Goal: Navigation & Orientation: Find specific page/section

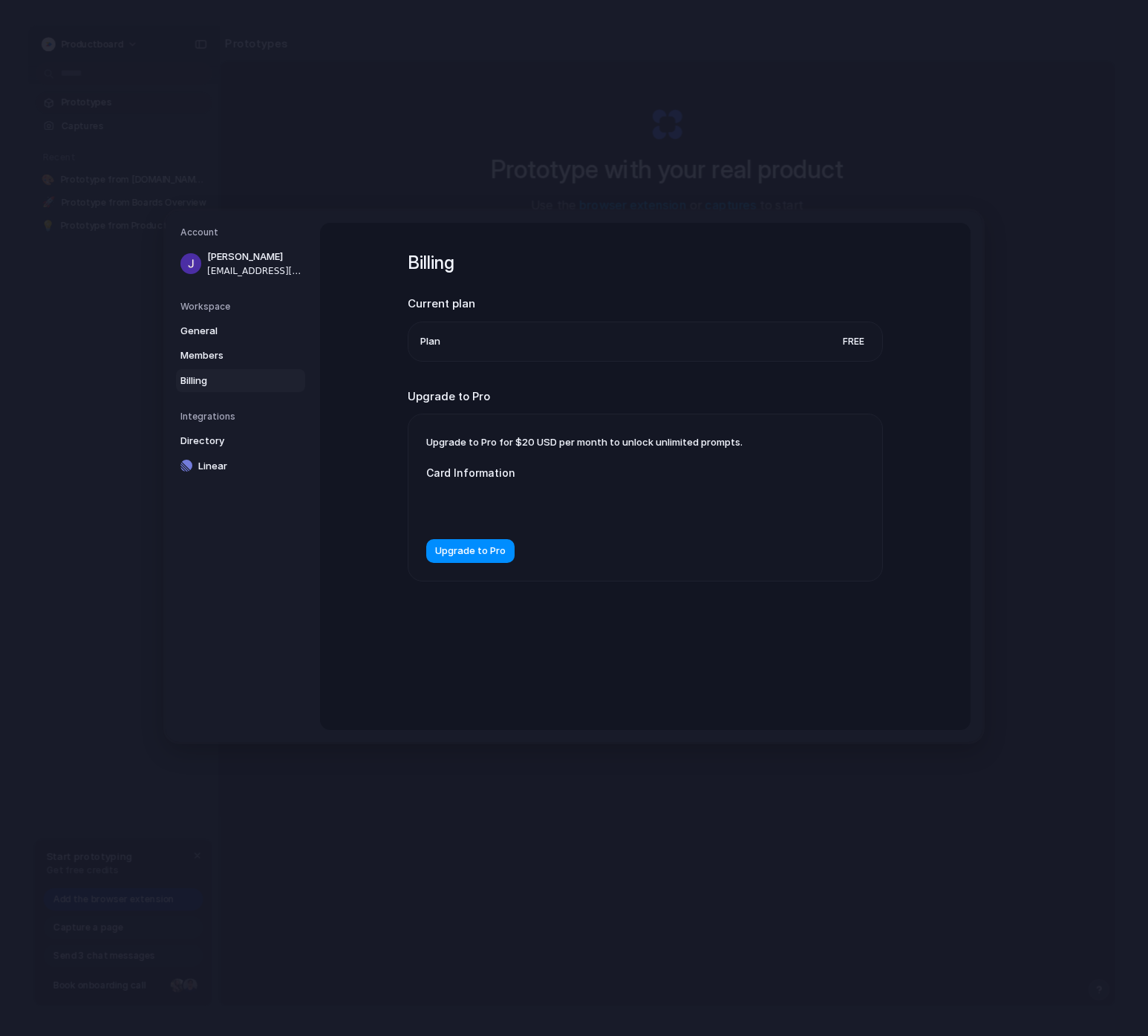
click at [449, 347] on li "Plan Free" at bounding box center [645, 341] width 450 height 38
click at [437, 329] on li "Plan Free" at bounding box center [645, 341] width 450 height 38
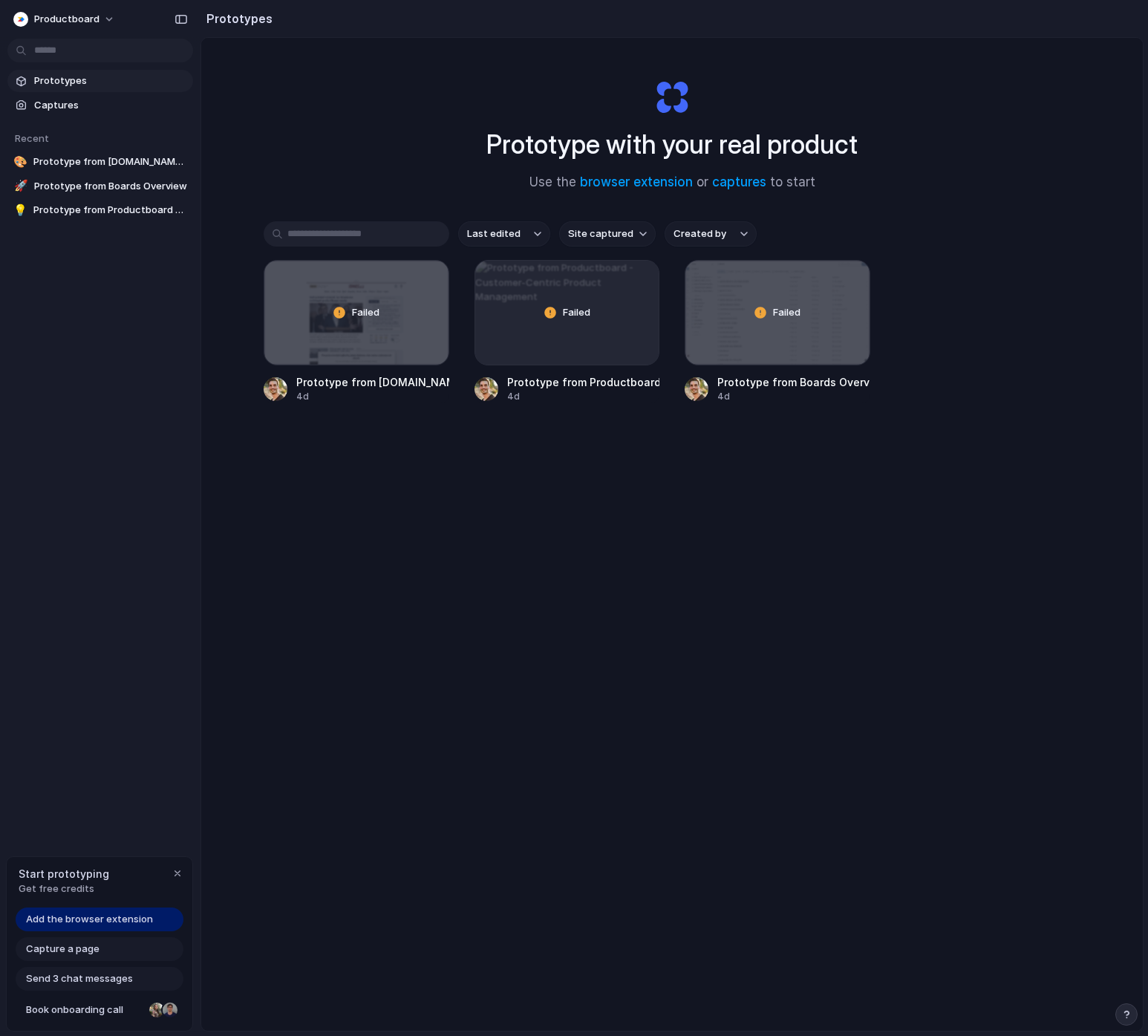
scroll to position [5, 0]
click at [540, 384] on div "Prototype from Productboard - Customer-Centric Product Management" at bounding box center [584, 384] width 153 height 16
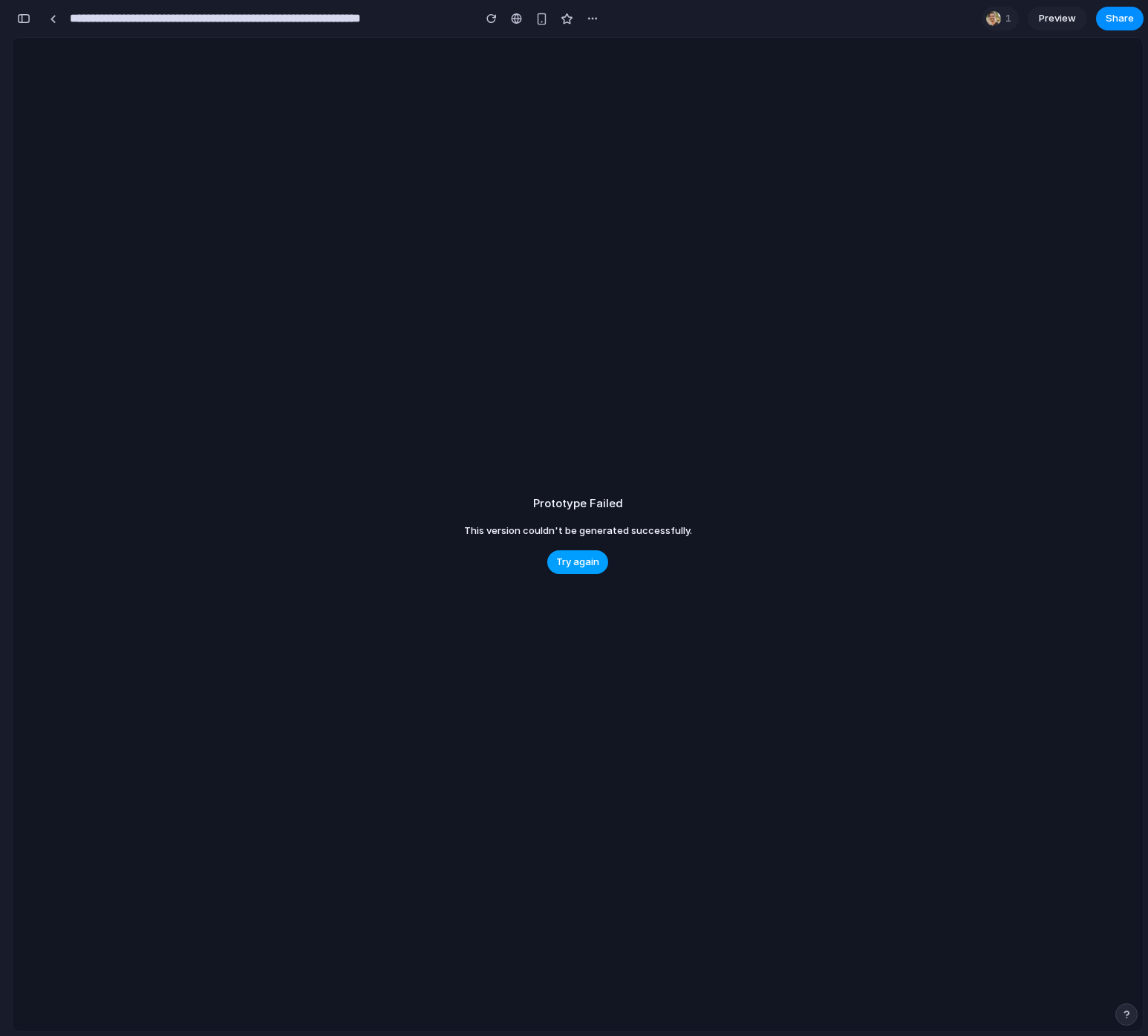
click at [557, 560] on span "Try again" at bounding box center [577, 562] width 43 height 15
click at [494, 21] on div "button" at bounding box center [491, 19] width 11 height 11
click at [55, 17] on div at bounding box center [53, 19] width 7 height 8
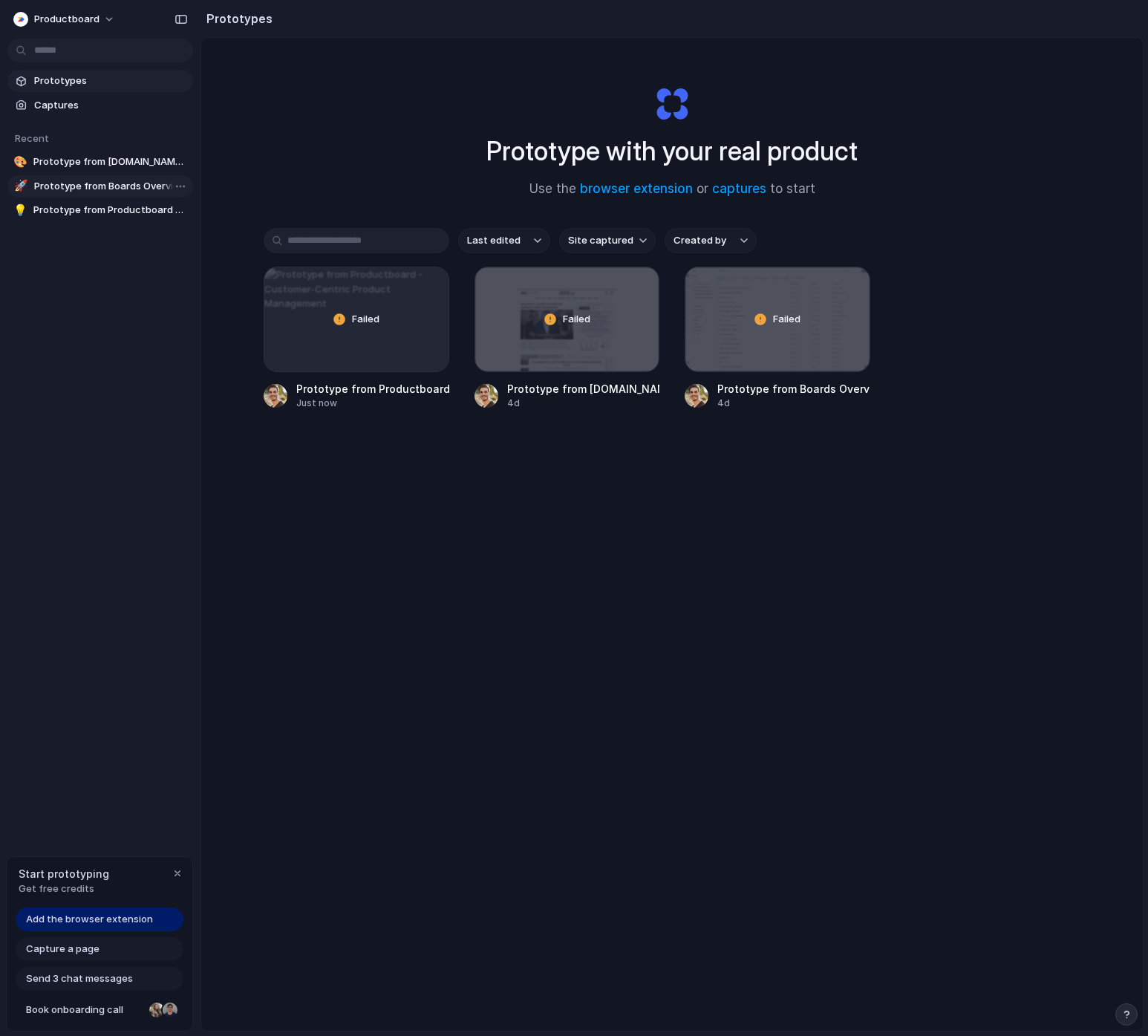
click at [87, 190] on span "Prototype from Boards Overview" at bounding box center [111, 187] width 153 height 15
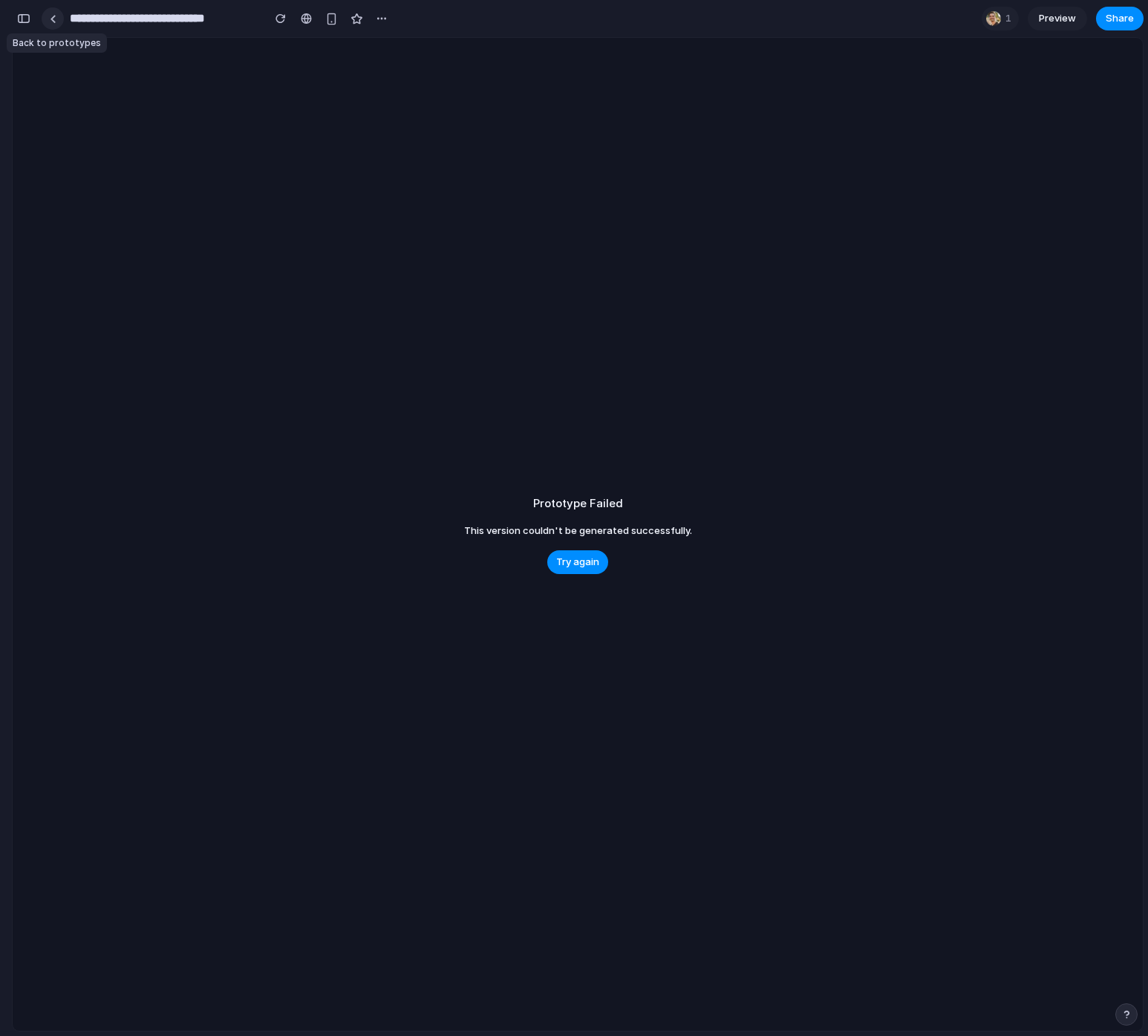
click at [54, 12] on link at bounding box center [53, 19] width 23 height 23
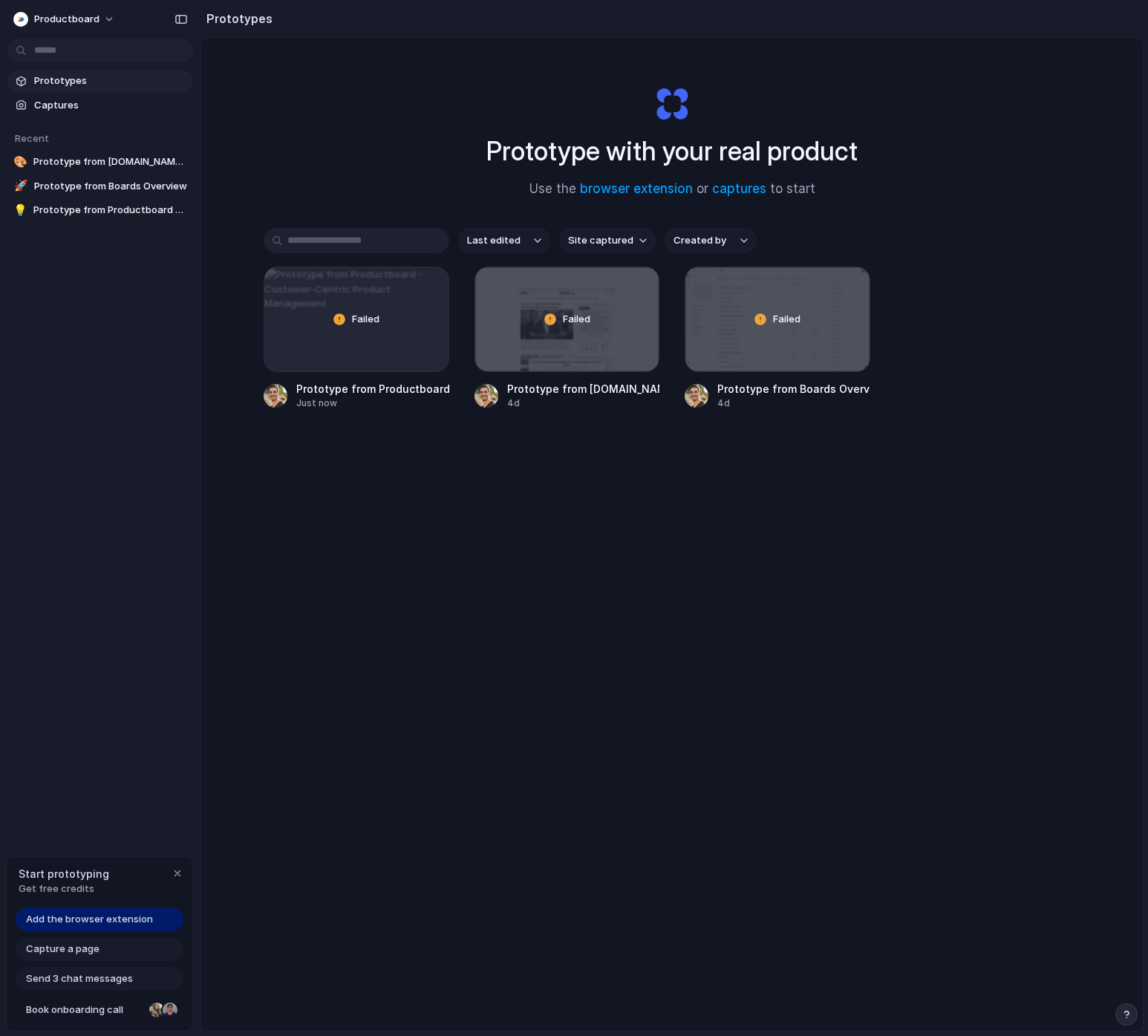
click at [84, 983] on span "Send 3 chat messages" at bounding box center [80, 979] width 107 height 15
click at [74, 980] on span "Send 3 chat messages" at bounding box center [80, 979] width 107 height 15
click at [76, 948] on span "Capture a page" at bounding box center [63, 949] width 74 height 15
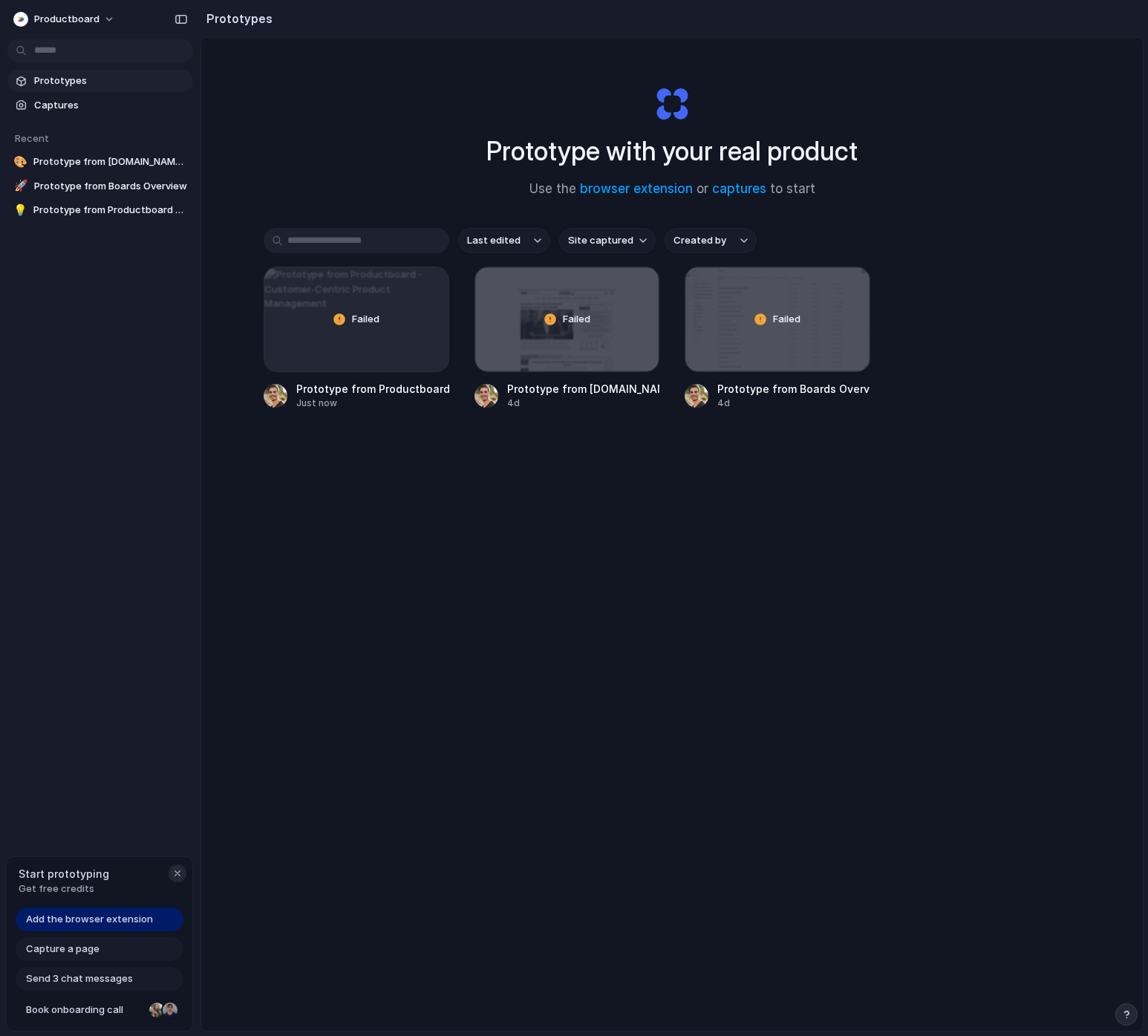
click at [175, 874] on div "button" at bounding box center [178, 873] width 12 height 12
click at [50, 108] on span "Captures" at bounding box center [111, 106] width 153 height 15
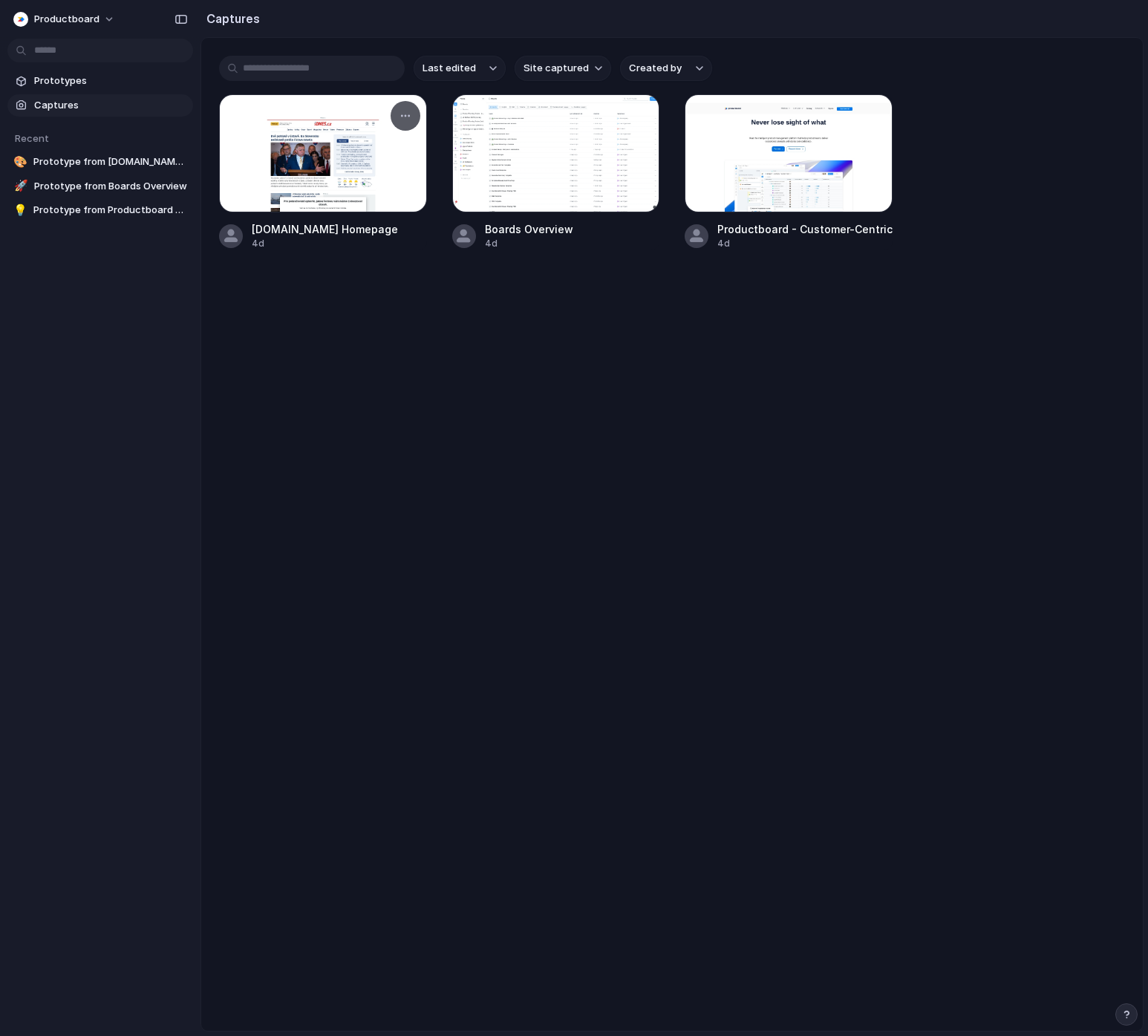
click at [386, 191] on div at bounding box center [323, 153] width 208 height 118
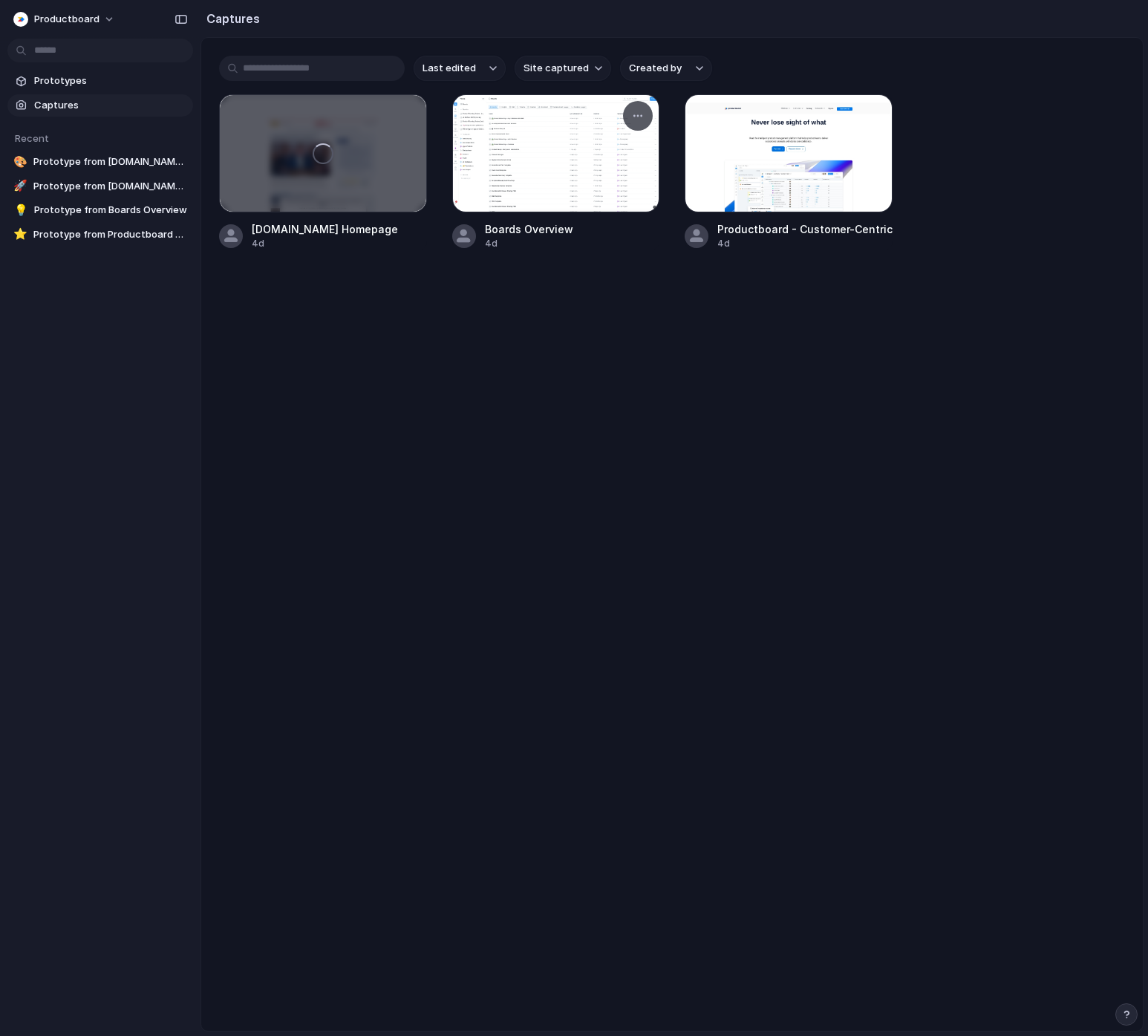
click at [597, 181] on div at bounding box center [556, 153] width 208 height 118
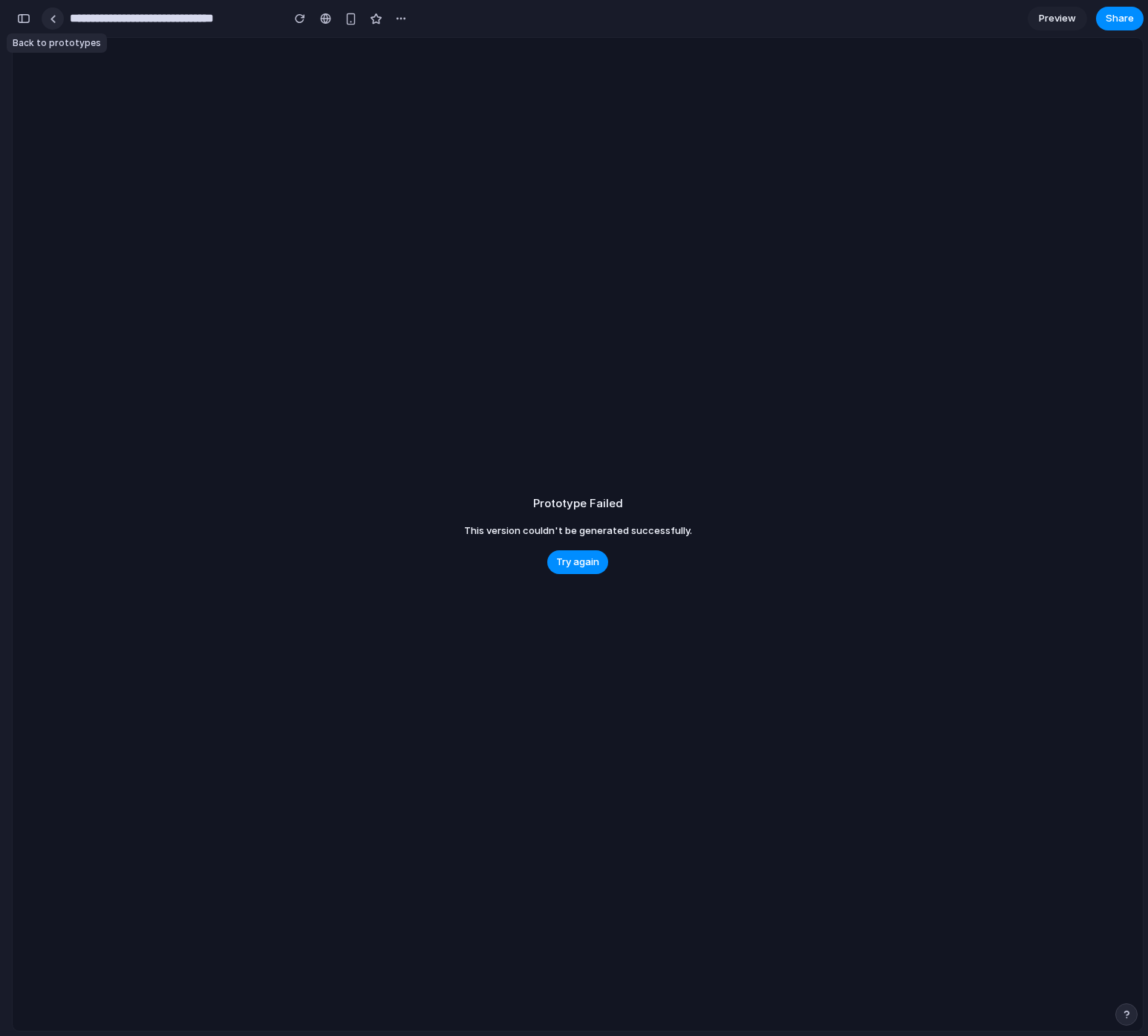
click at [54, 16] on div at bounding box center [53, 19] width 7 height 8
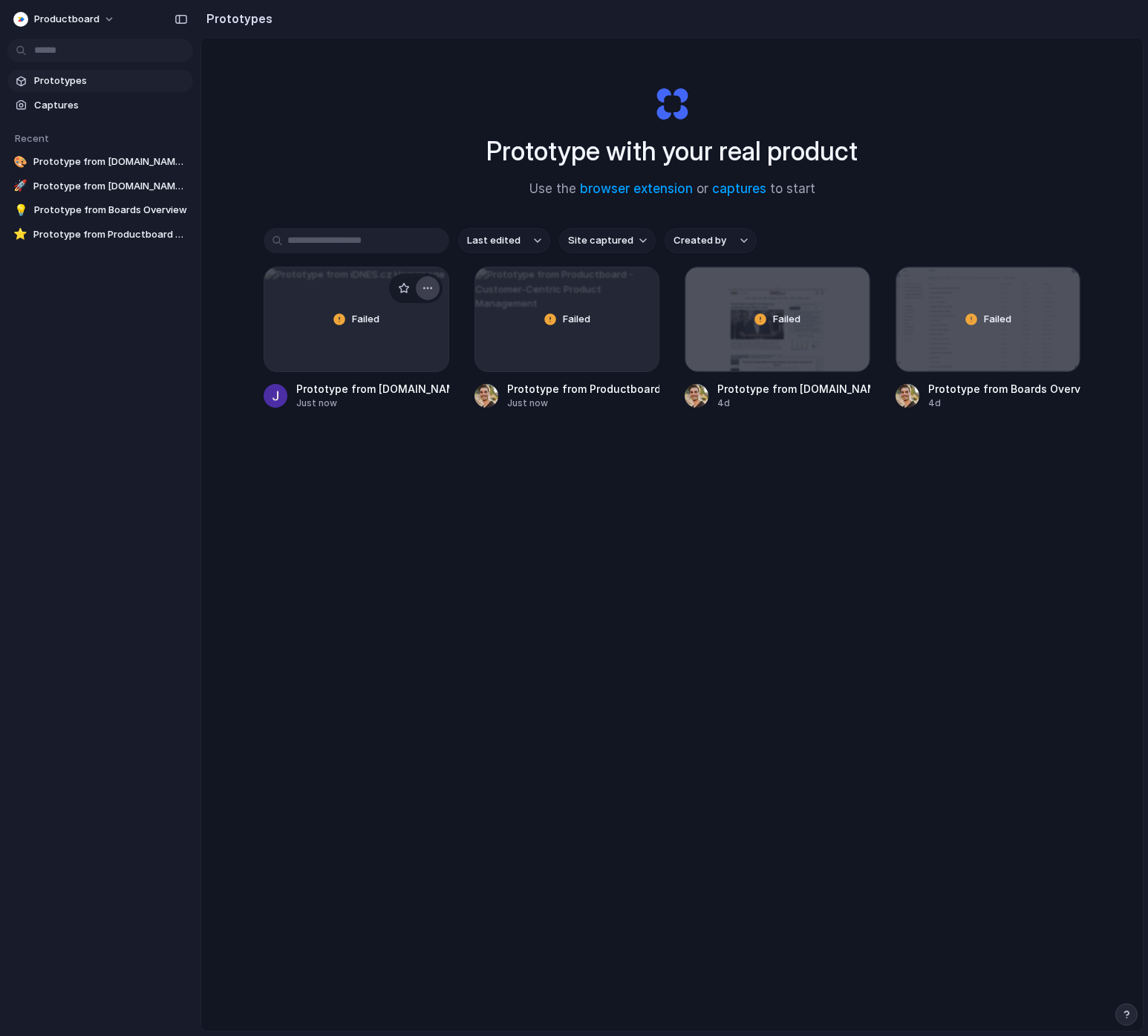
click at [434, 287] on button "button" at bounding box center [428, 288] width 24 height 24
click at [388, 389] on li "Delete" at bounding box center [385, 393] width 106 height 24
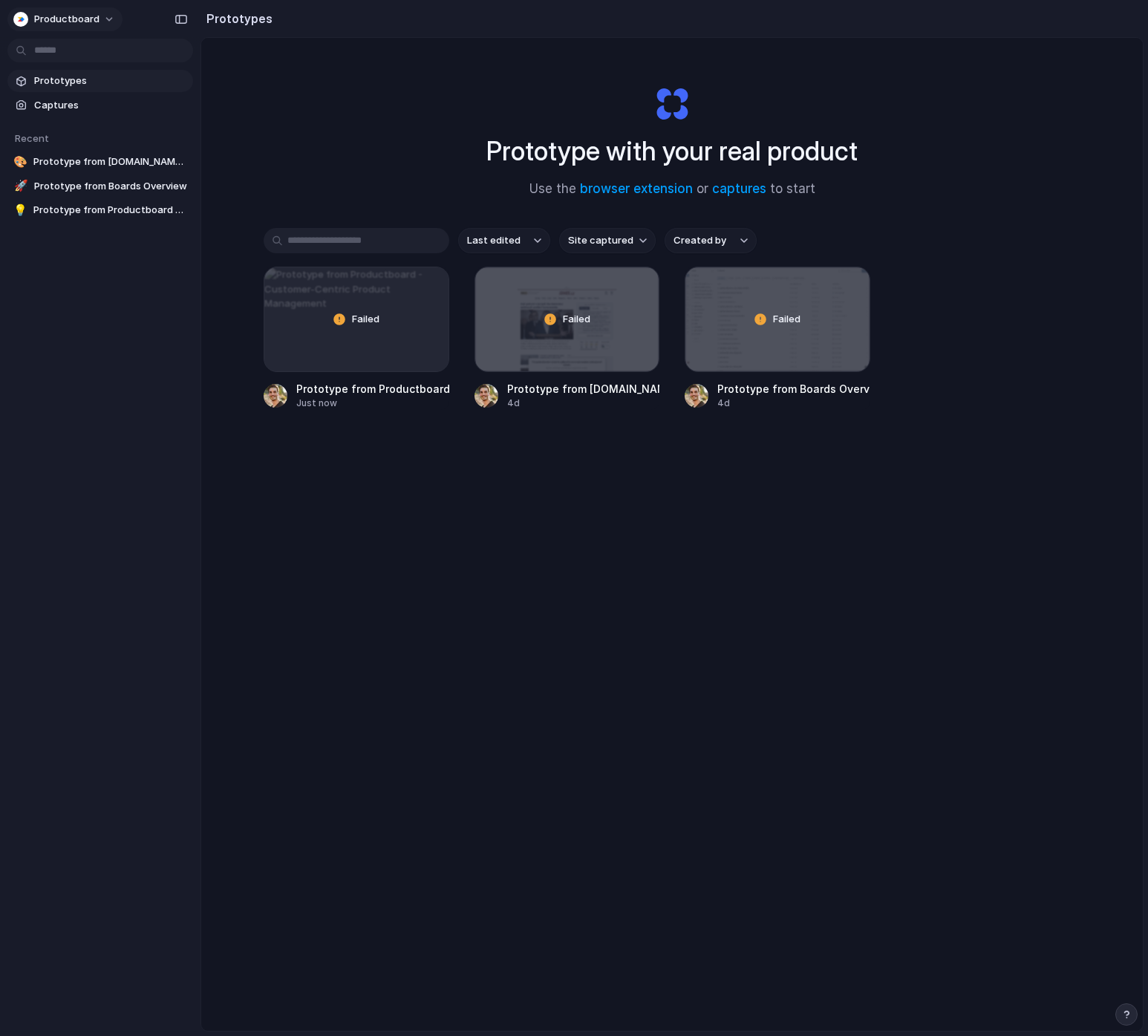
click at [107, 20] on button "productboard" at bounding box center [65, 20] width 115 height 24
click at [83, 77] on span "Invite members" at bounding box center [70, 77] width 71 height 15
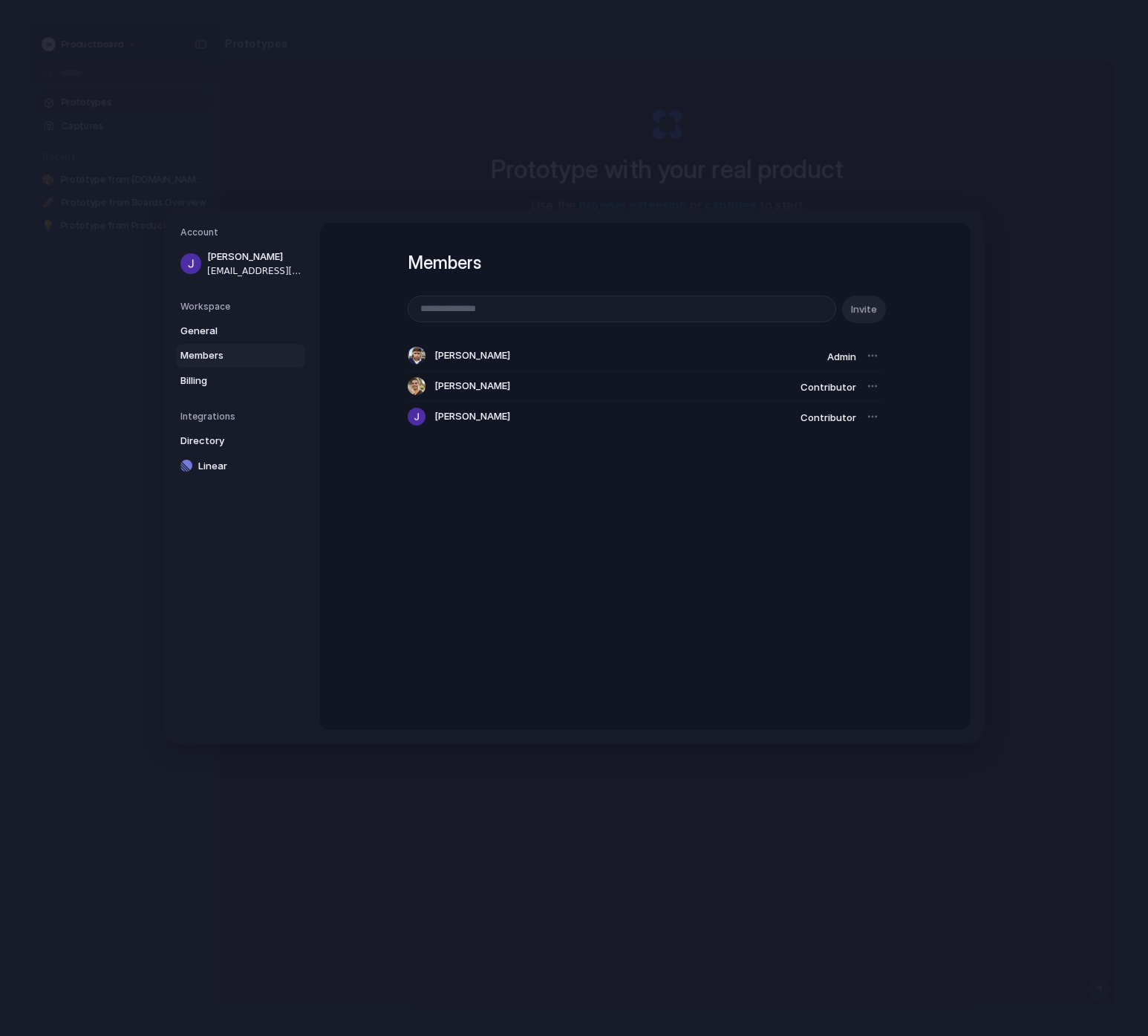
click at [870, 392] on div at bounding box center [873, 386] width 21 height 21
click at [872, 391] on div at bounding box center [873, 386] width 21 height 21
click at [872, 390] on div at bounding box center [873, 386] width 21 height 21
click at [872, 386] on div at bounding box center [873, 386] width 21 height 21
click at [873, 355] on div at bounding box center [873, 356] width 21 height 21
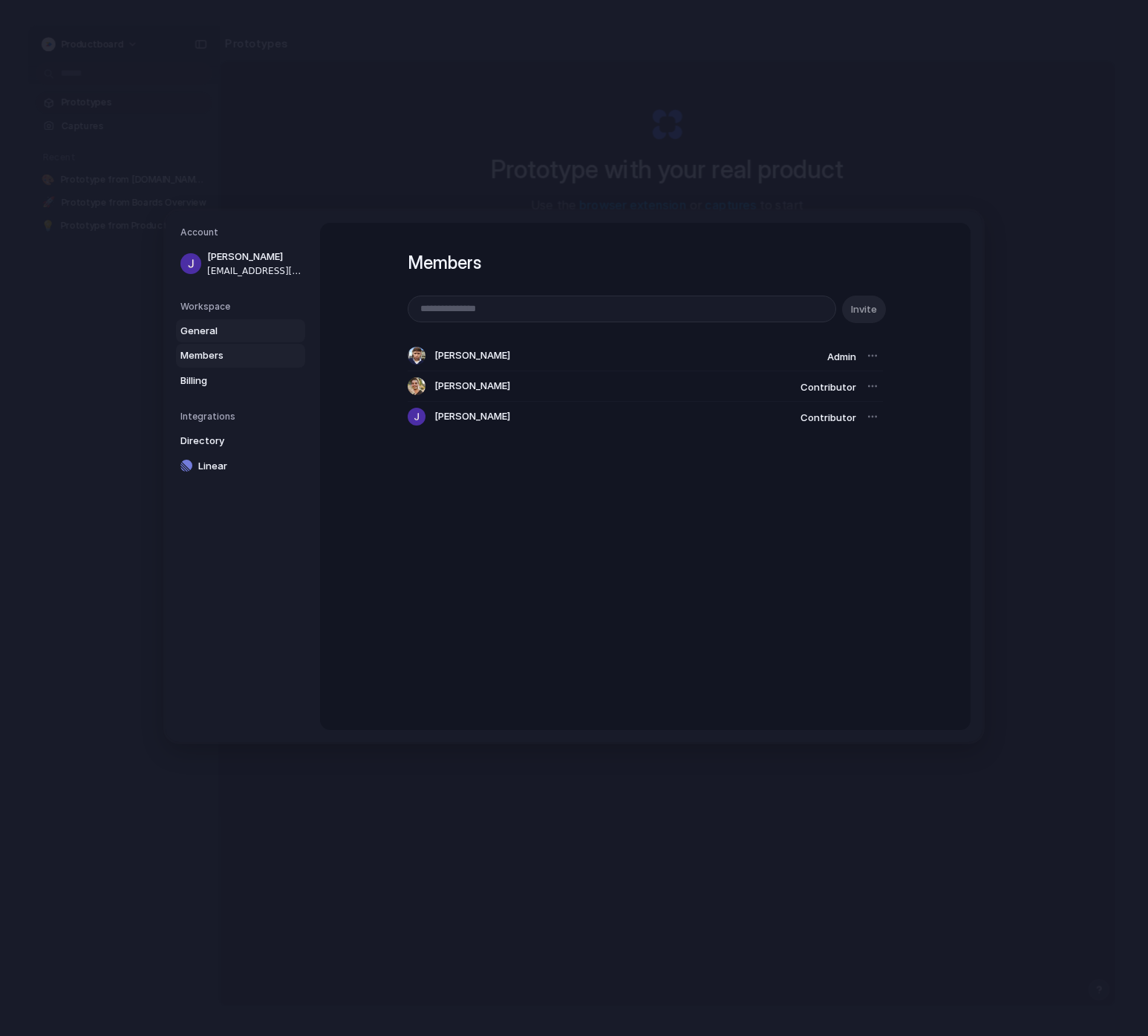
click at [204, 332] on span "General" at bounding box center [228, 332] width 95 height 15
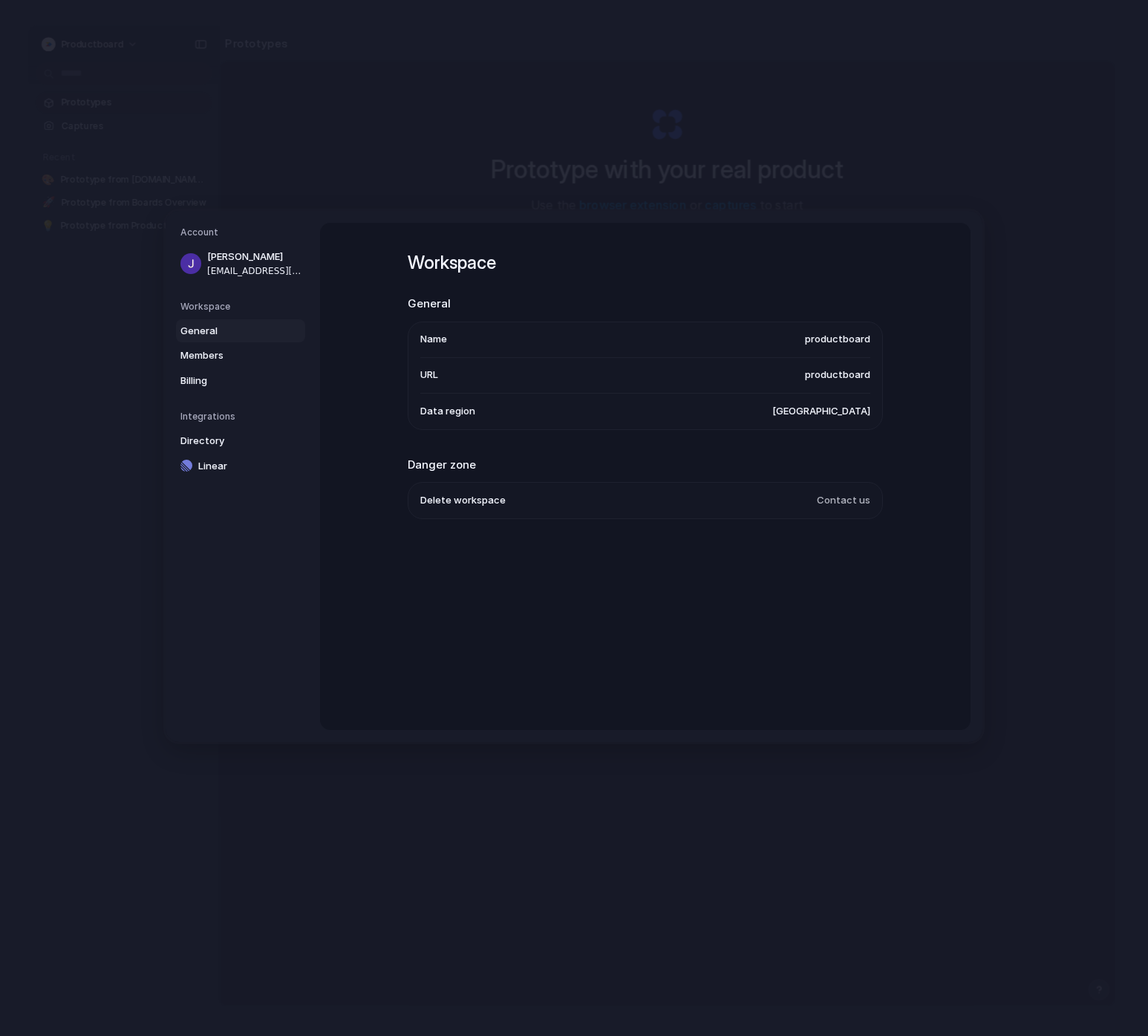
click at [506, 410] on li "Data region [GEOGRAPHIC_DATA]" at bounding box center [645, 412] width 450 height 36
click at [209, 377] on span "Billing" at bounding box center [228, 381] width 95 height 15
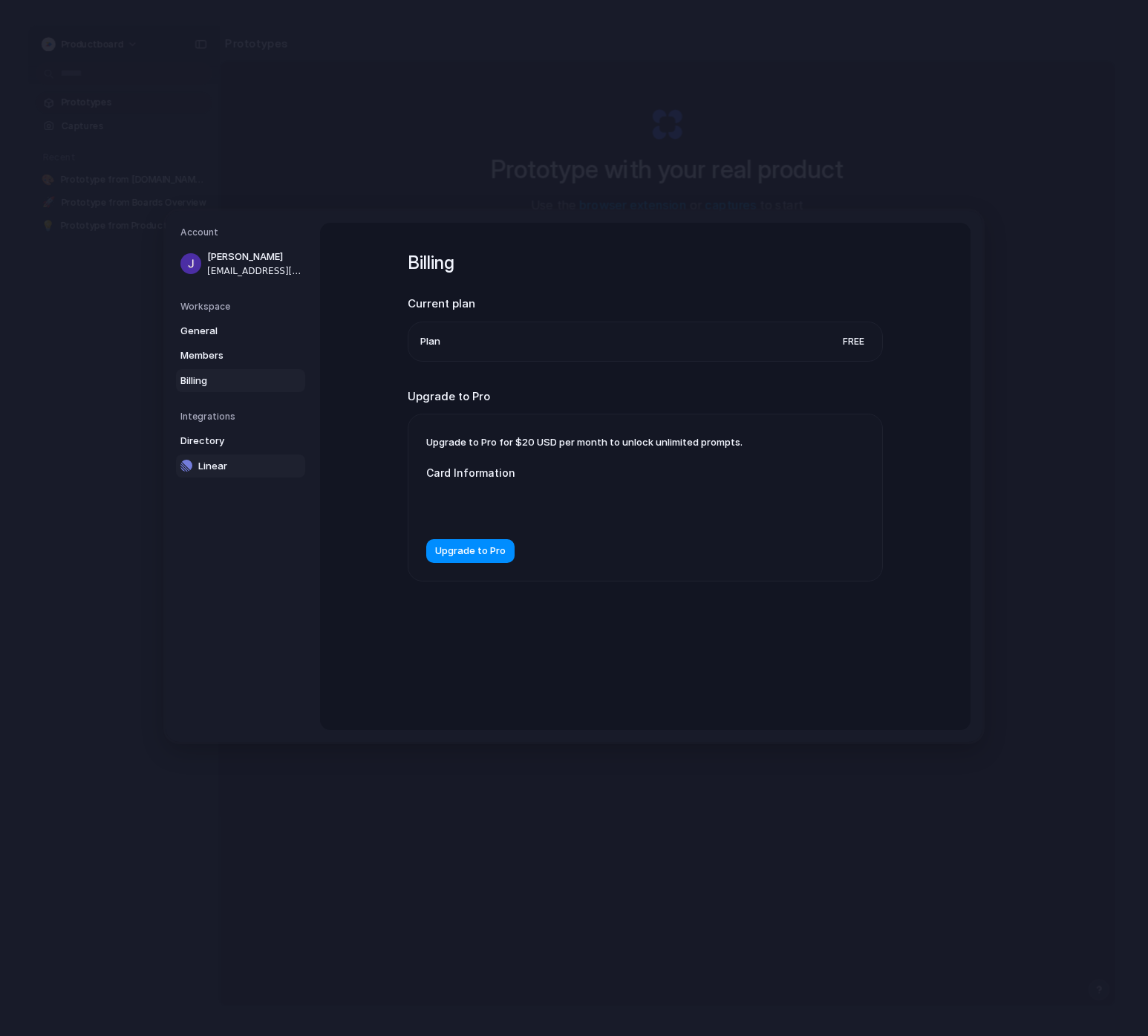
click at [230, 457] on link "Linear" at bounding box center [241, 467] width 129 height 24
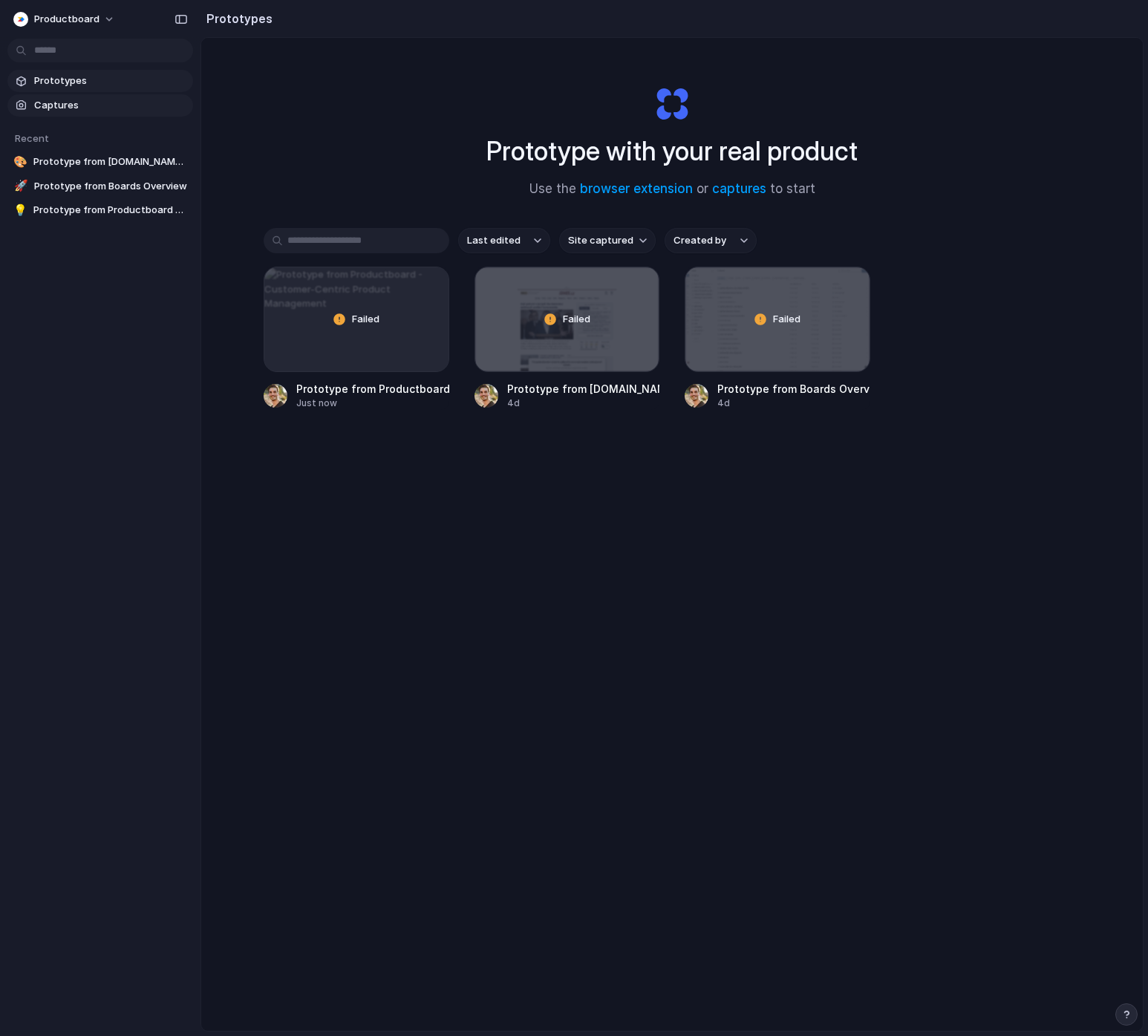
click at [69, 101] on span "Captures" at bounding box center [111, 106] width 153 height 15
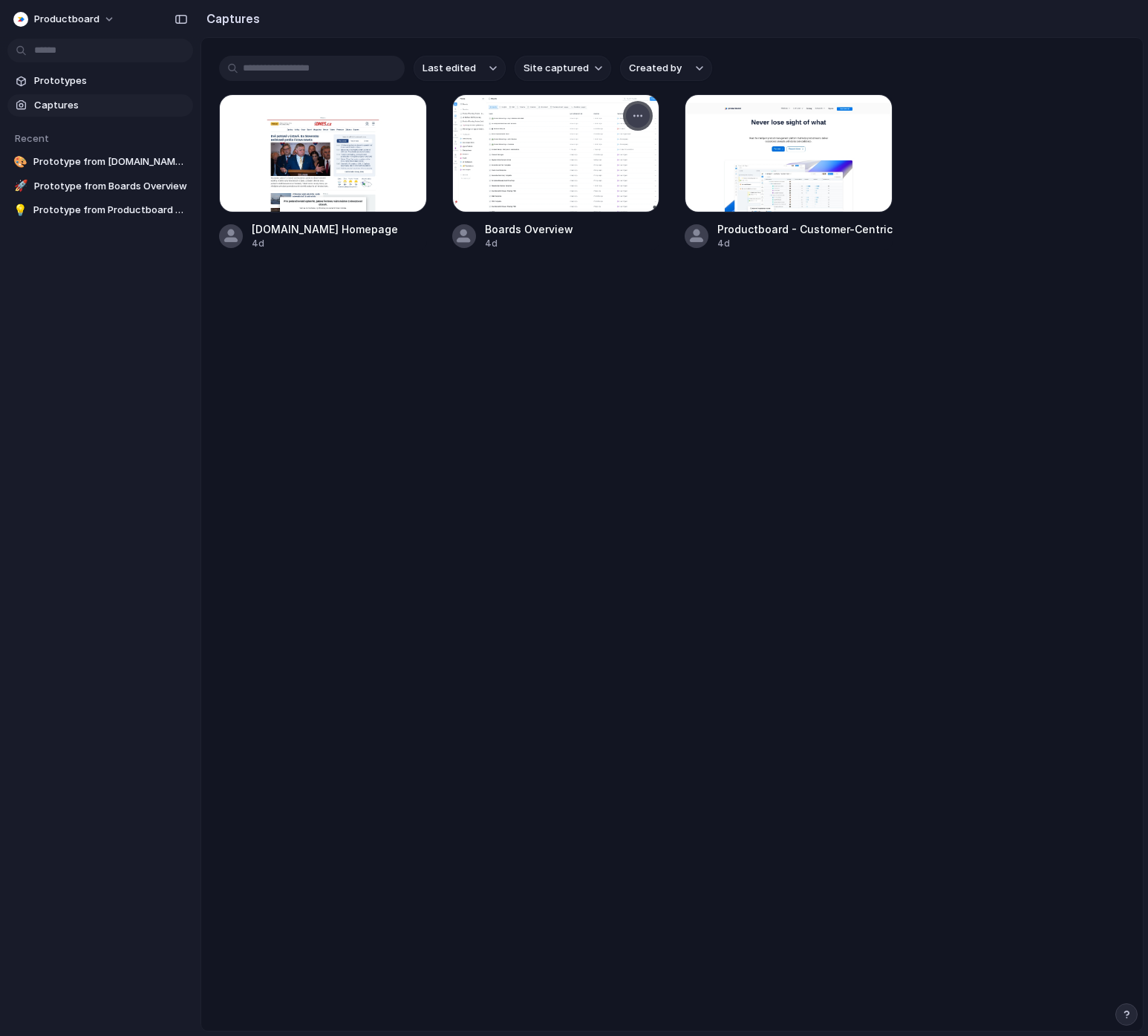
click at [633, 110] on div "button" at bounding box center [638, 116] width 12 height 12
click at [593, 215] on span "Open original page" at bounding box center [597, 221] width 88 height 15
click at [582, 182] on div at bounding box center [556, 153] width 208 height 118
